Goal: Task Accomplishment & Management: Use online tool/utility

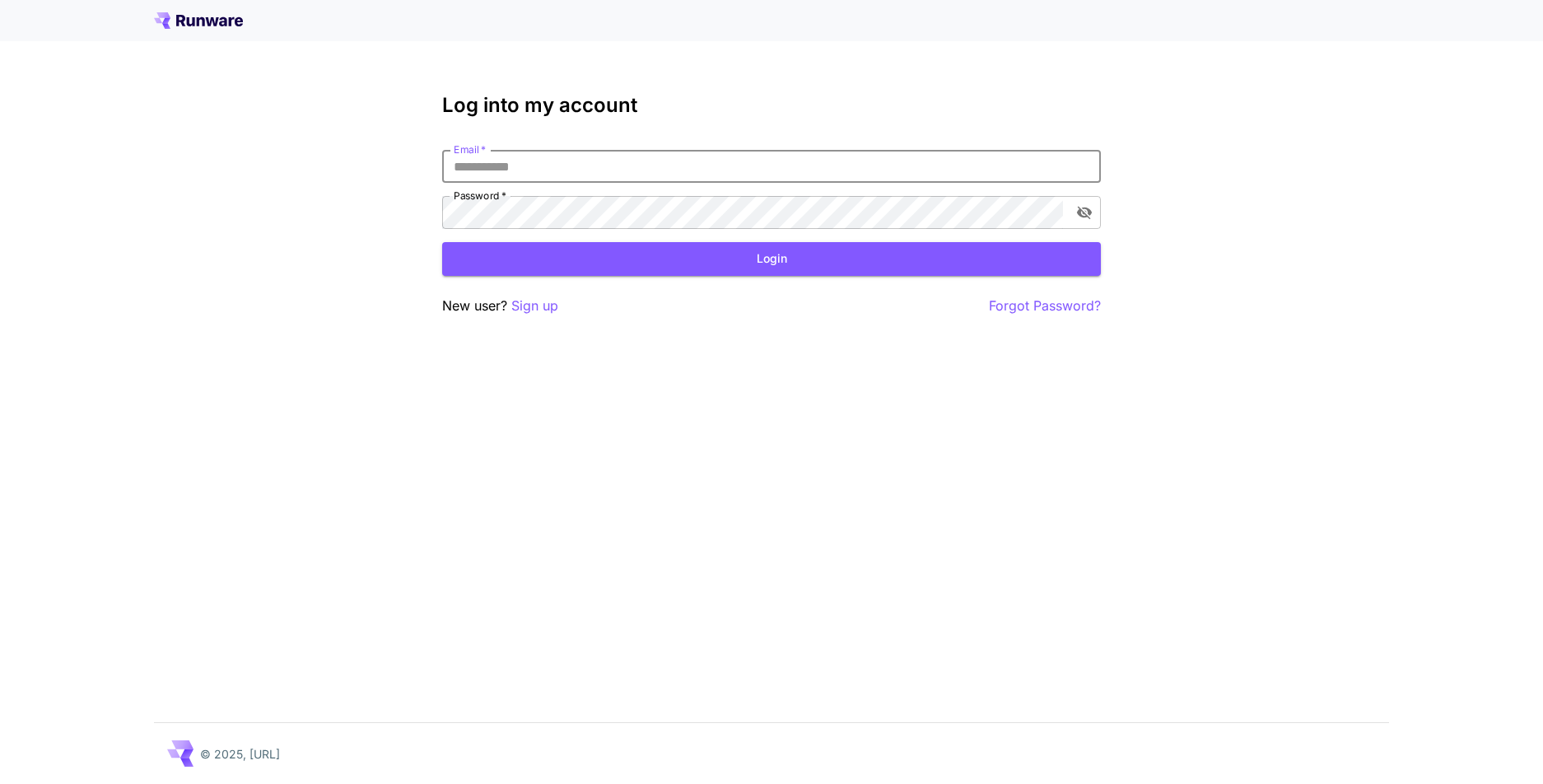
type input "**********"
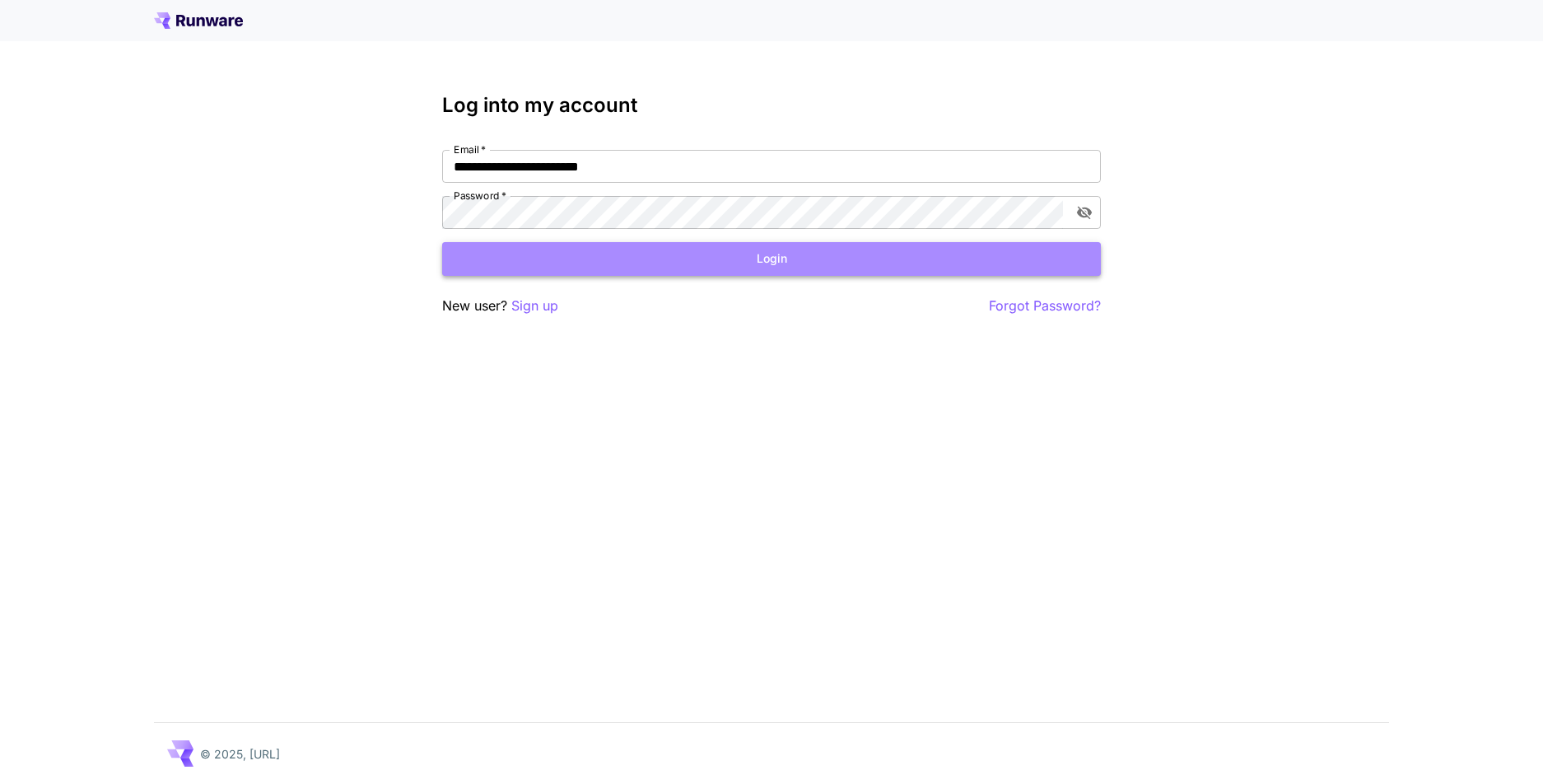
click at [593, 254] on button "Login" at bounding box center [772, 258] width 659 height 34
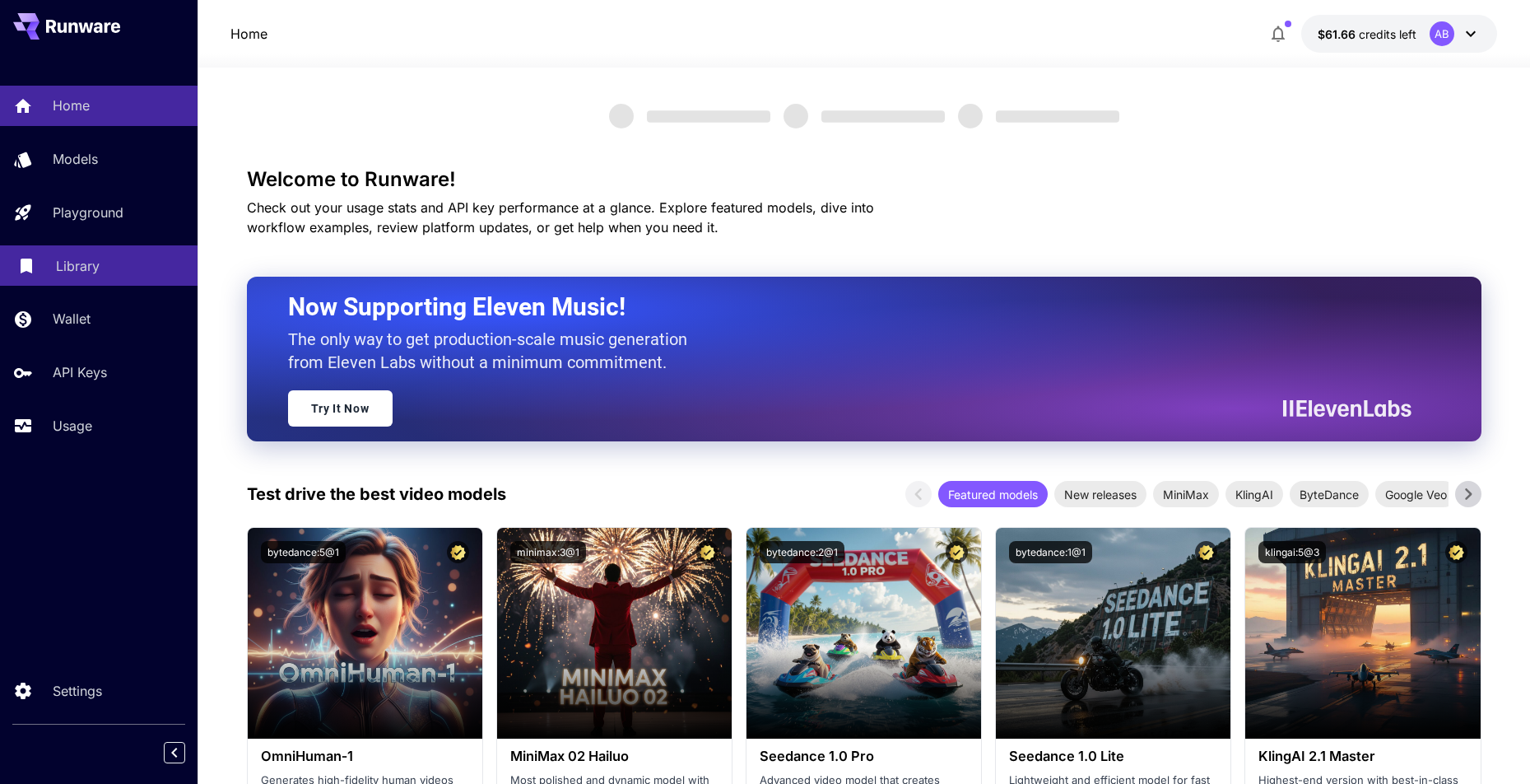
click at [28, 272] on div at bounding box center [26, 266] width 20 height 21
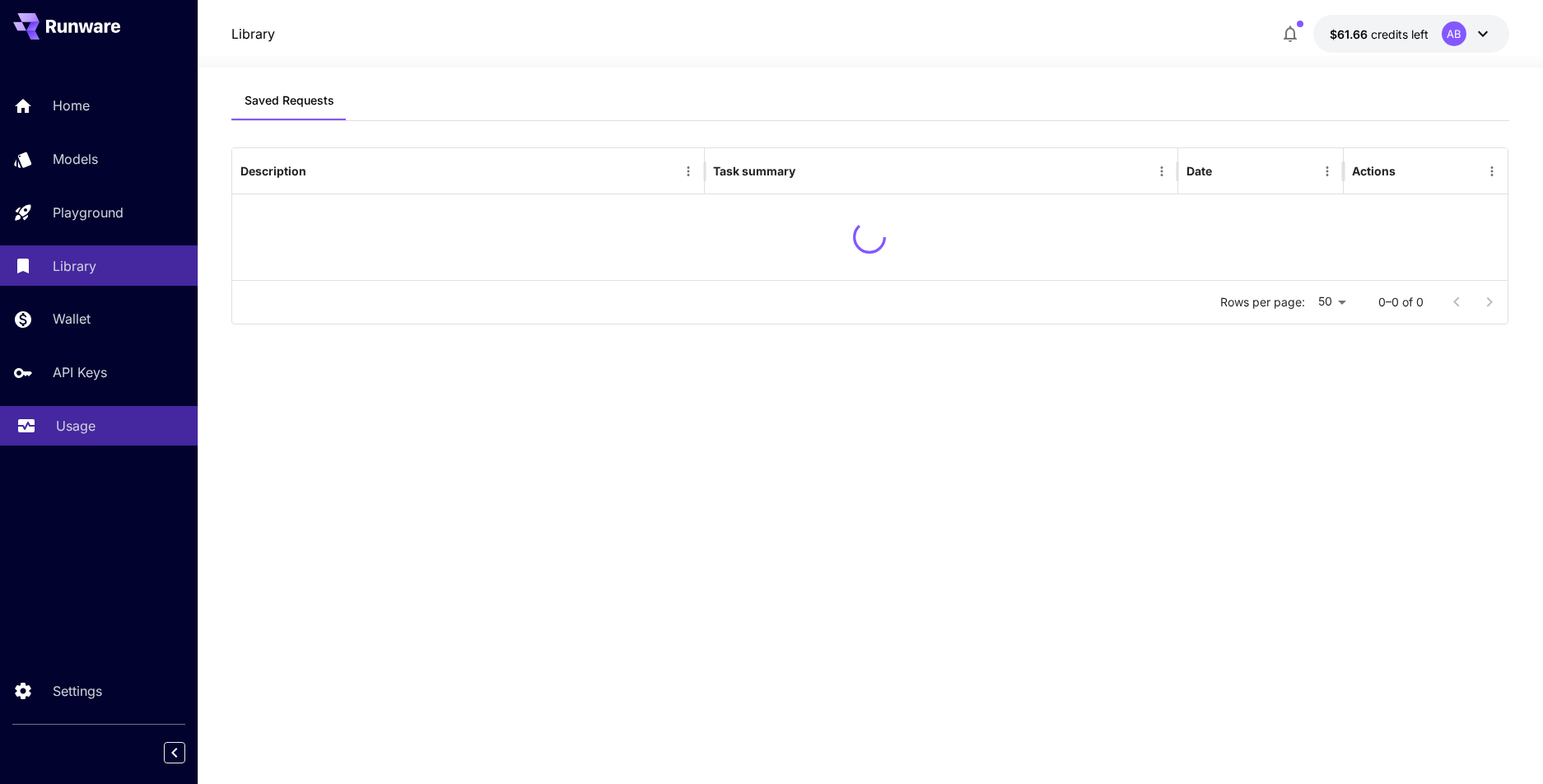
click at [86, 411] on link "Usage" at bounding box center [98, 426] width 197 height 40
